Goal: Information Seeking & Learning: Learn about a topic

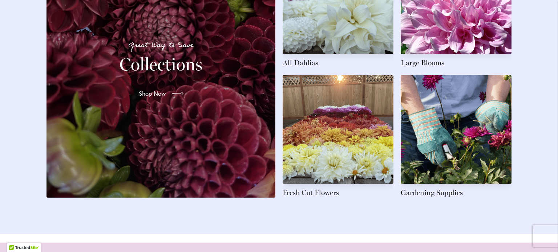
scroll to position [1167, 0]
click at [143, 98] on span "Shop Now" at bounding box center [151, 93] width 27 height 9
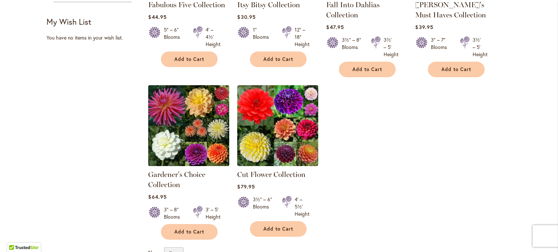
scroll to position [229, 0]
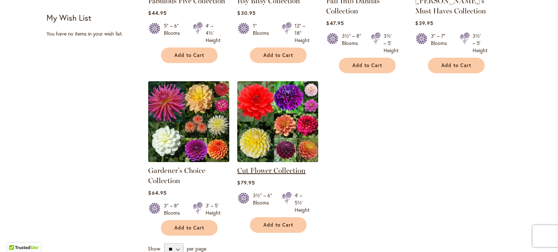
click at [272, 170] on link "Cut Flower Collection" at bounding box center [271, 170] width 68 height 9
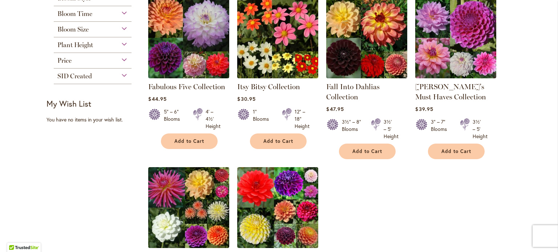
scroll to position [143, 0]
click at [173, 88] on link "Fabulous Five Collection" at bounding box center [186, 86] width 77 height 9
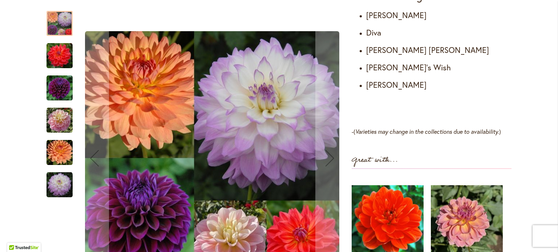
scroll to position [466, 0]
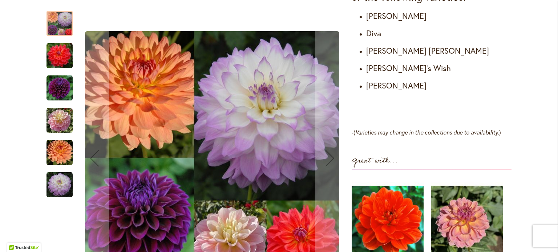
click at [58, 56] on img "COOPER BLAINE" at bounding box center [59, 56] width 26 height 26
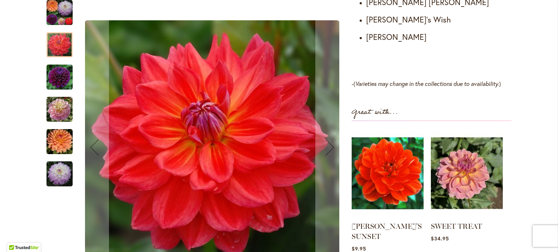
scroll to position [482, 0]
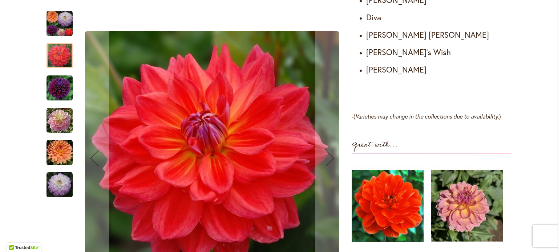
click at [54, 87] on img "DIVA" at bounding box center [59, 88] width 26 height 26
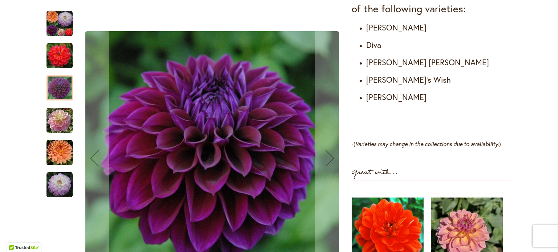
scroll to position [455, 0]
click at [55, 123] on img "GABBIE'S WISH" at bounding box center [59, 121] width 26 height 26
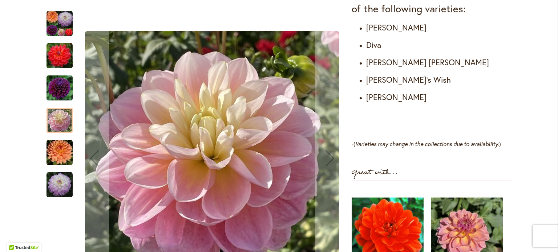
click at [54, 155] on img "GABRIELLE MARIE" at bounding box center [59, 153] width 26 height 26
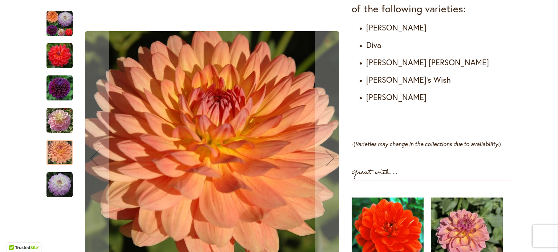
click at [56, 180] on img "MIKAYLA MIRANDA" at bounding box center [59, 185] width 26 height 26
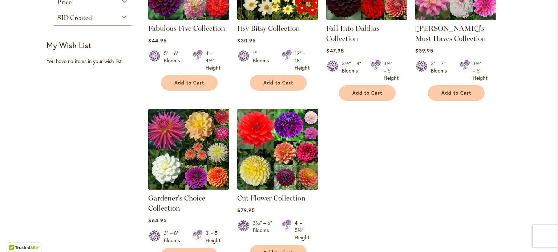
scroll to position [201, 0]
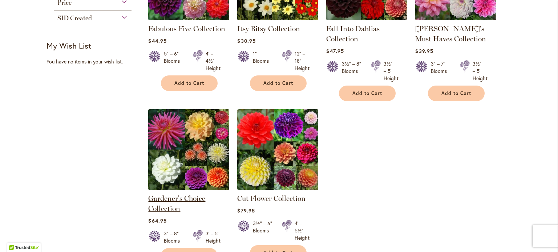
click at [172, 200] on link "Gardener's Choice Collection" at bounding box center [176, 203] width 57 height 19
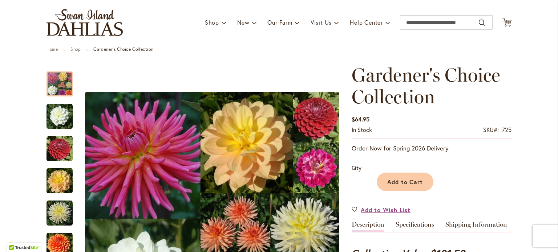
scroll to position [42, 0]
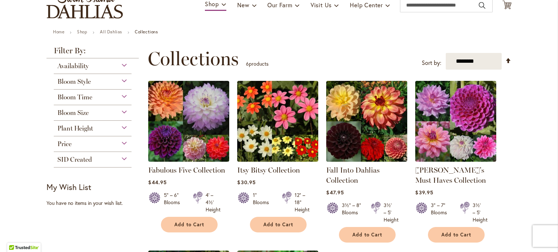
scroll to position [60, 0]
click at [122, 80] on div "Bloom Style" at bounding box center [93, 80] width 78 height 12
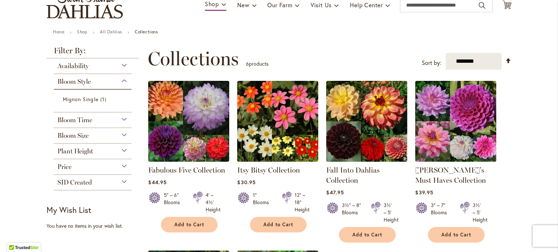
click at [121, 80] on div "Bloom Style" at bounding box center [93, 80] width 78 height 12
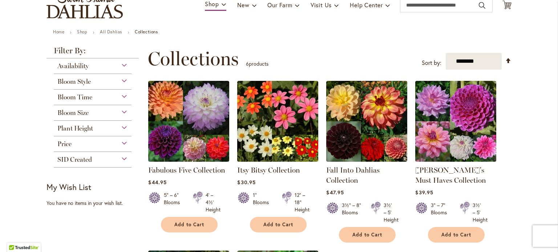
click at [121, 64] on div "Availability" at bounding box center [93, 64] width 78 height 12
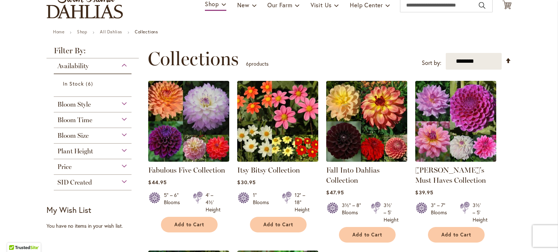
click at [121, 64] on div "Availability" at bounding box center [93, 64] width 78 height 12
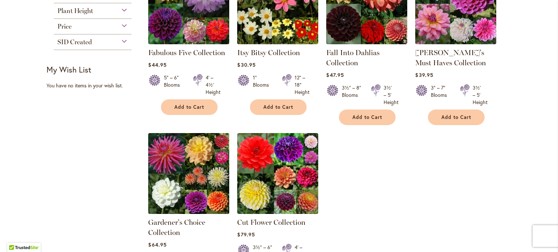
scroll to position [0, 0]
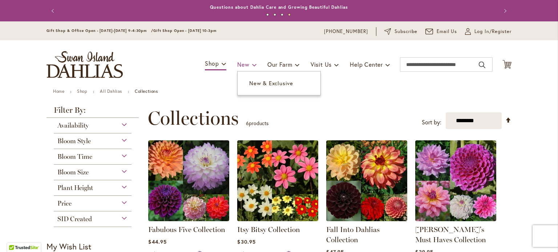
click at [252, 65] on span at bounding box center [254, 65] width 5 height 12
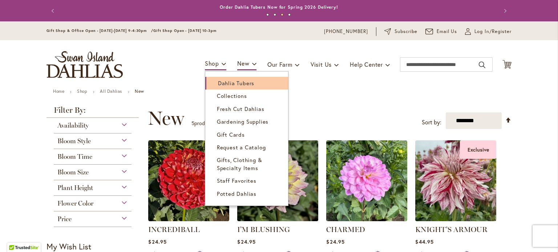
click at [218, 80] on span "Dahlia Tubers" at bounding box center [236, 83] width 36 height 7
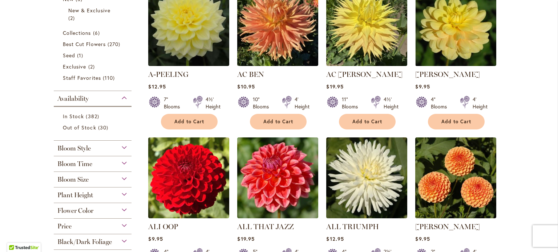
scroll to position [196, 0]
click at [120, 150] on div "Bloom Style" at bounding box center [93, 147] width 78 height 12
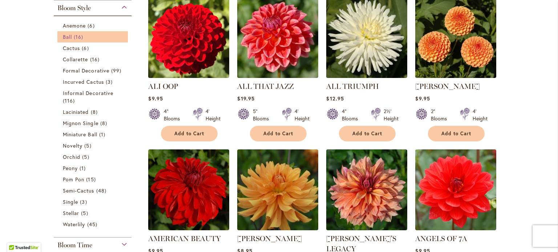
click at [74, 40] on span "16 items" at bounding box center [79, 37] width 11 height 8
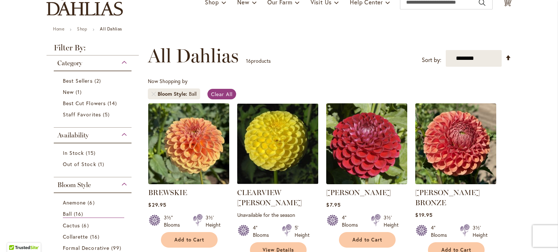
scroll to position [64, 0]
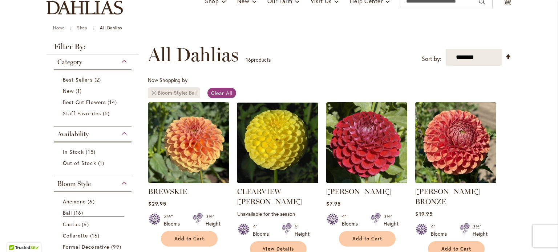
click at [151, 93] on link "Remove Bloom Style Ball" at bounding box center [153, 93] width 4 height 4
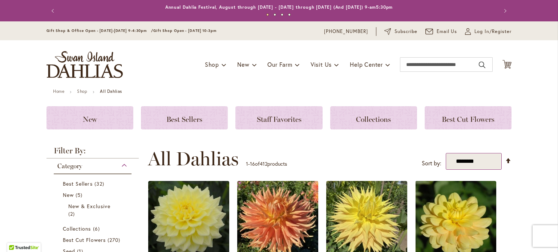
click at [493, 160] on select "**********" at bounding box center [474, 161] width 56 height 17
select select "*****"
click at [446, 153] on select "**********" at bounding box center [474, 161] width 56 height 17
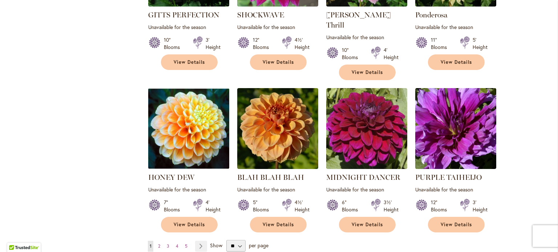
scroll to position [576, 0]
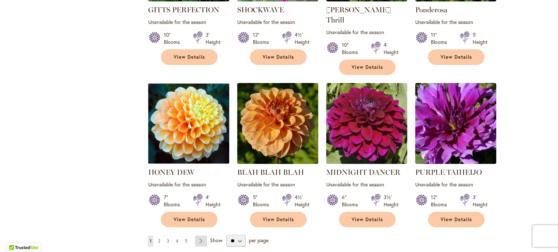
click at [199, 236] on link "Page Next" at bounding box center [201, 241] width 12 height 11
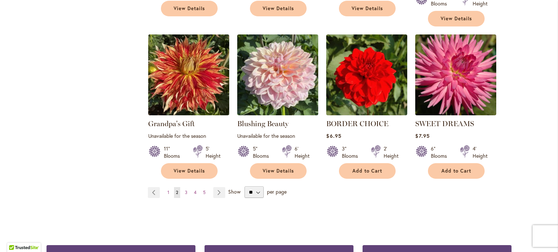
scroll to position [628, 0]
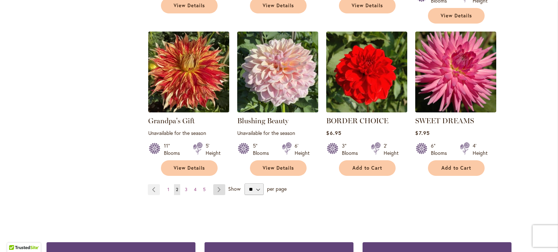
click at [214, 185] on link "Page Next" at bounding box center [219, 190] width 12 height 11
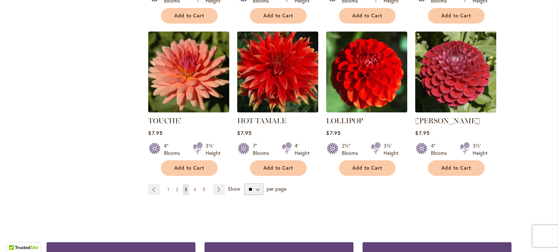
scroll to position [607, 0]
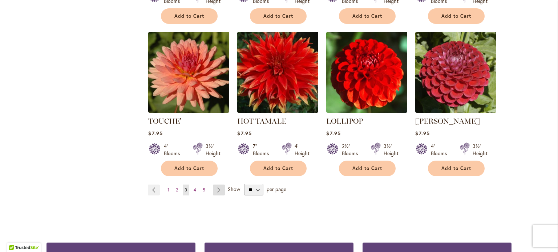
click at [215, 191] on link "Page Next" at bounding box center [219, 190] width 12 height 11
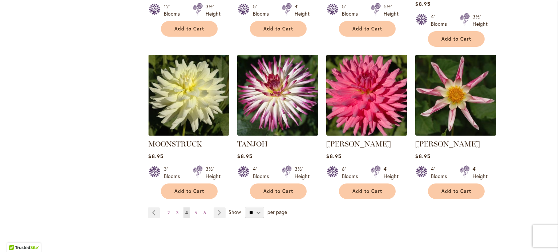
scroll to position [604, 0]
click at [217, 208] on link "Page Next" at bounding box center [220, 213] width 12 height 11
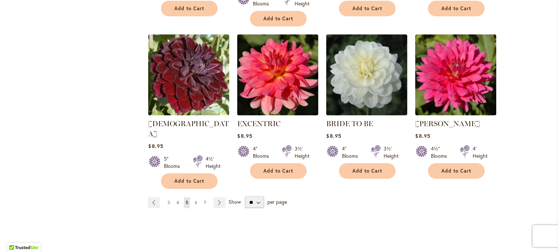
scroll to position [626, 0]
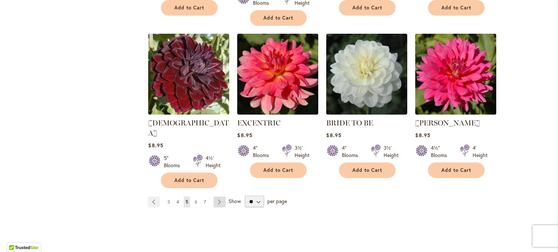
click at [214, 197] on link "Page Next" at bounding box center [220, 202] width 12 height 11
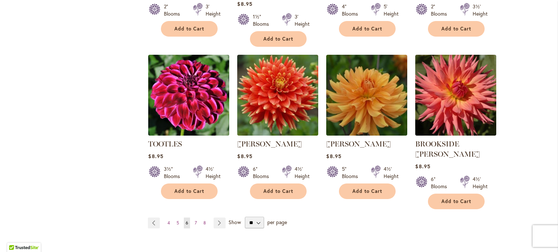
scroll to position [604, 0]
click at [214, 218] on link "Page Next" at bounding box center [220, 223] width 12 height 11
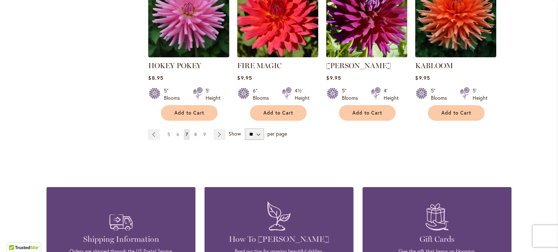
scroll to position [678, 0]
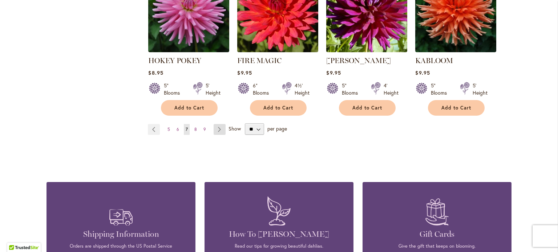
click at [214, 124] on link "Page Next" at bounding box center [220, 129] width 12 height 11
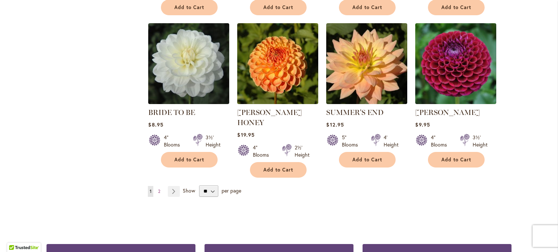
scroll to position [586, 0]
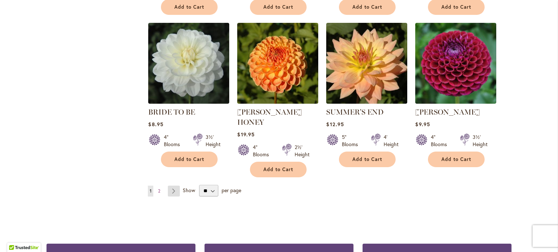
click at [171, 186] on link "Page Next" at bounding box center [174, 191] width 12 height 11
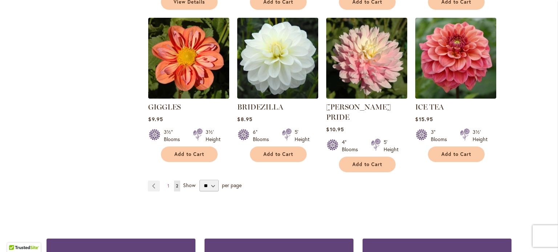
scroll to position [581, 0]
